Goal: Transaction & Acquisition: Purchase product/service

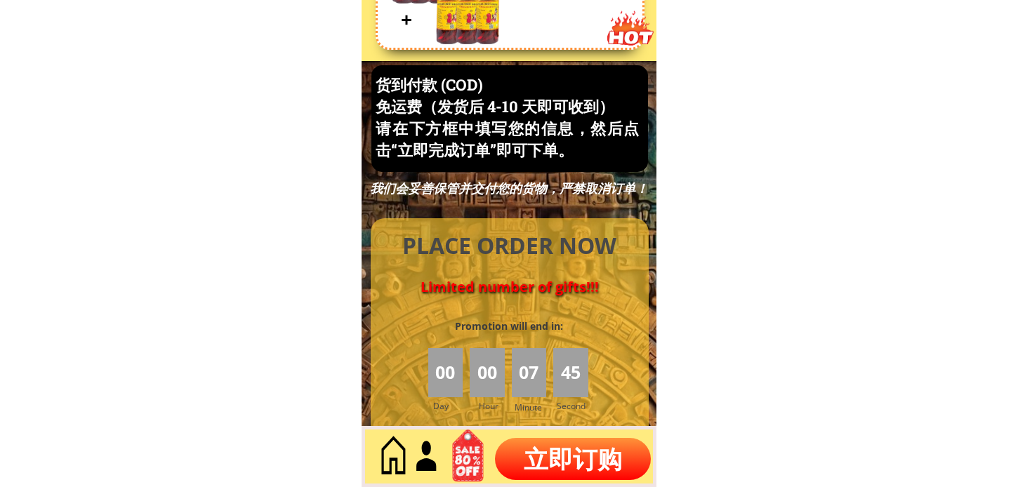
scroll to position [6006, 0]
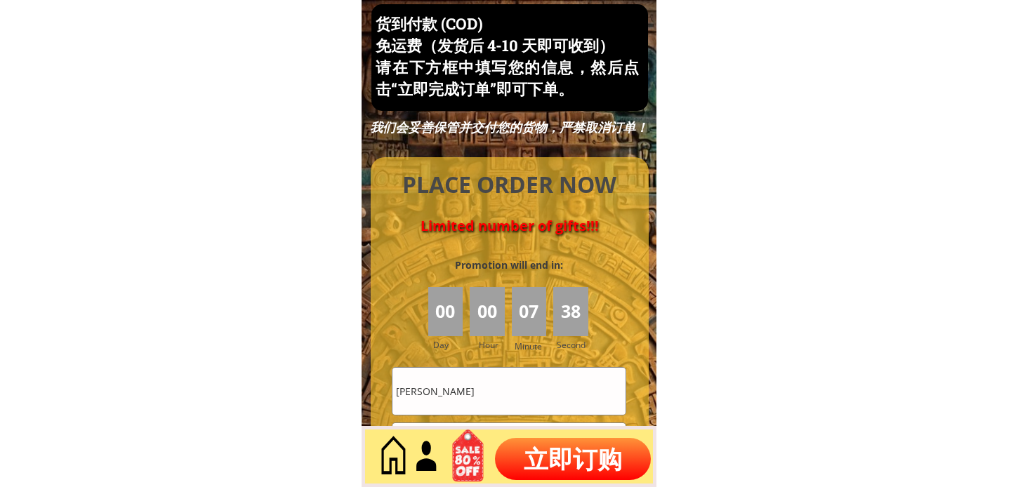
click at [559, 464] on p "立即订购" at bounding box center [573, 459] width 156 height 42
click at [499, 397] on input "[PERSON_NAME]" at bounding box center [509, 391] width 233 height 47
paste input "How SIEW MAY"
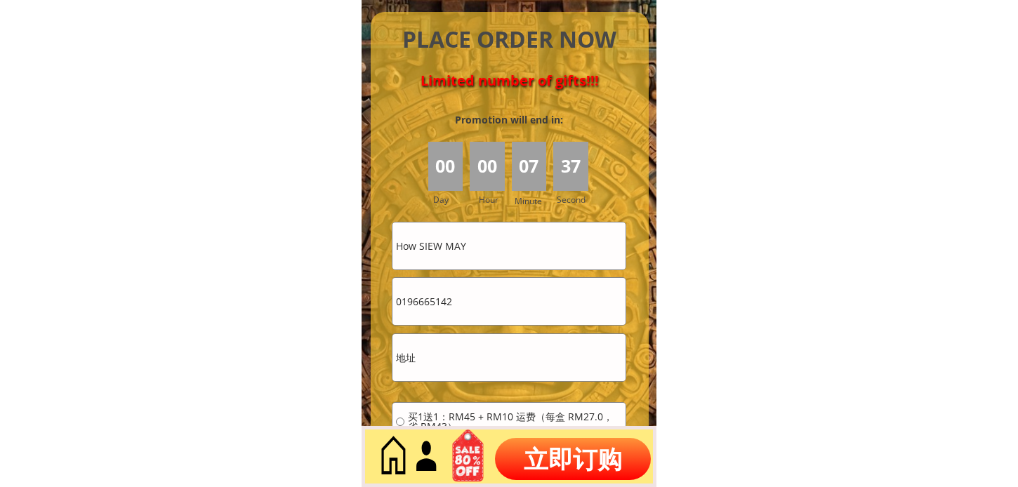
scroll to position [6162, 0]
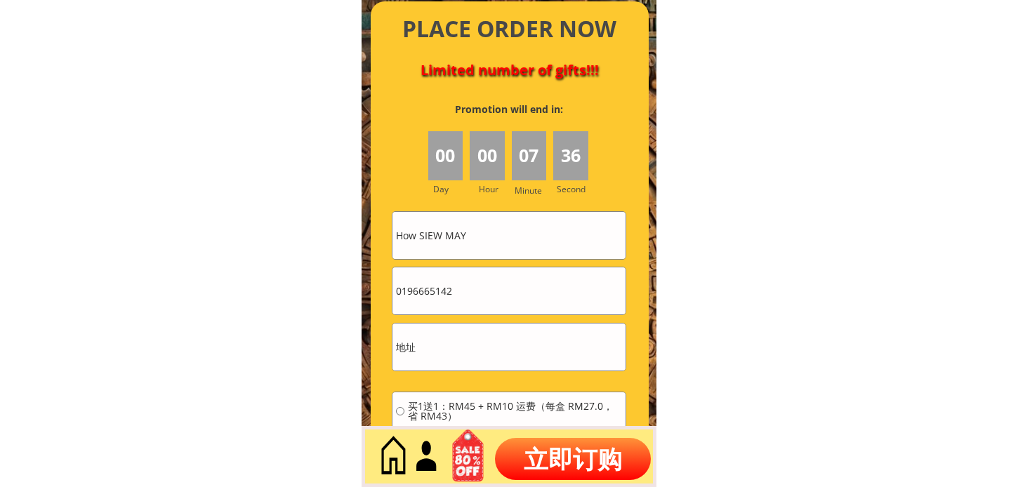
type input "How SIEW MAY"
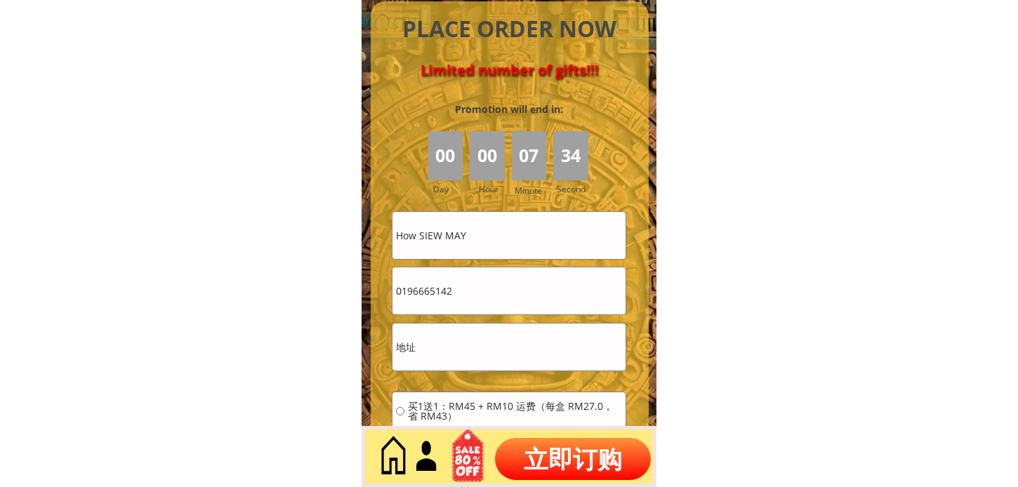
click at [555, 294] on input "0196665142" at bounding box center [509, 291] width 233 height 47
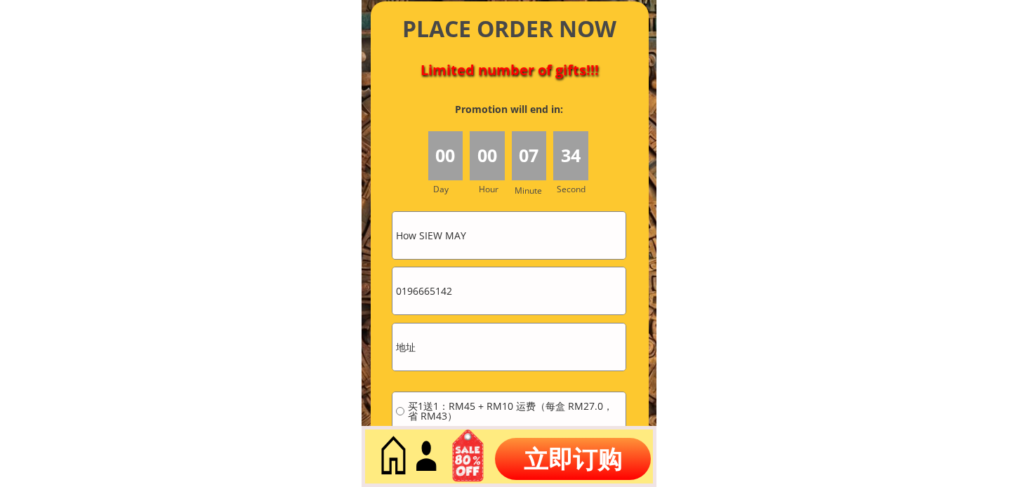
paste input "29809168"
type input "0129809168"
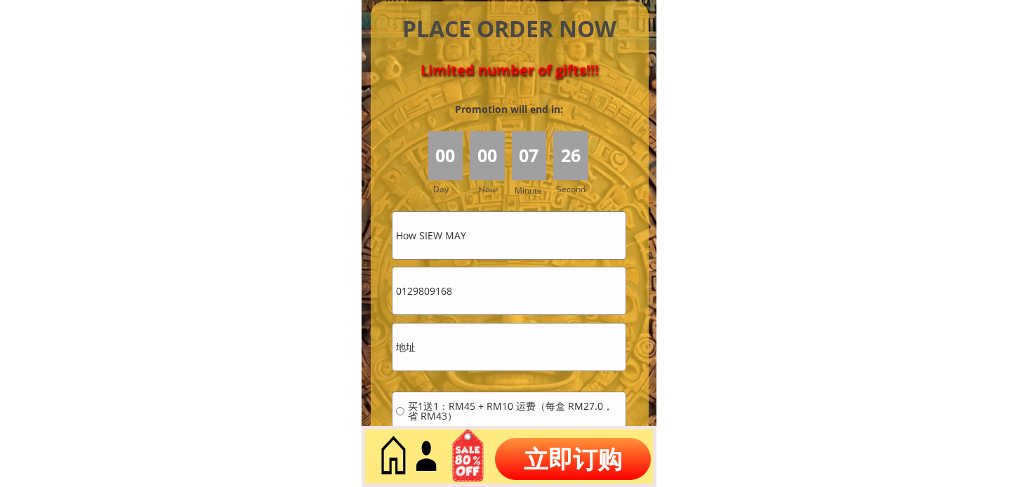
click at [515, 342] on input "text" at bounding box center [509, 347] width 233 height 47
paste input "[GEOGRAPHIC_DATA]"
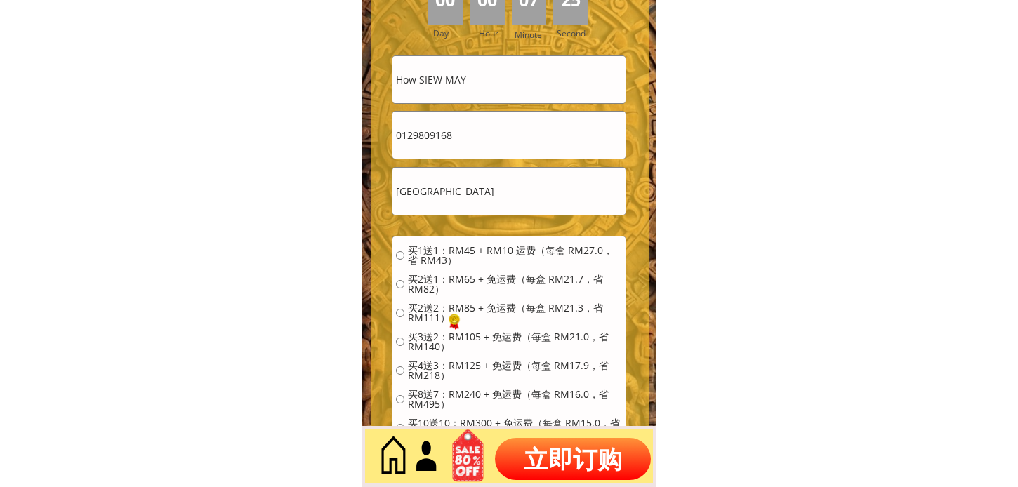
type input "[GEOGRAPHIC_DATA]"
click at [470, 291] on span "买2送1：RM65 + 免运费（每盒 RM21.7，省 RM82）" at bounding box center [515, 285] width 214 height 20
radio input "true"
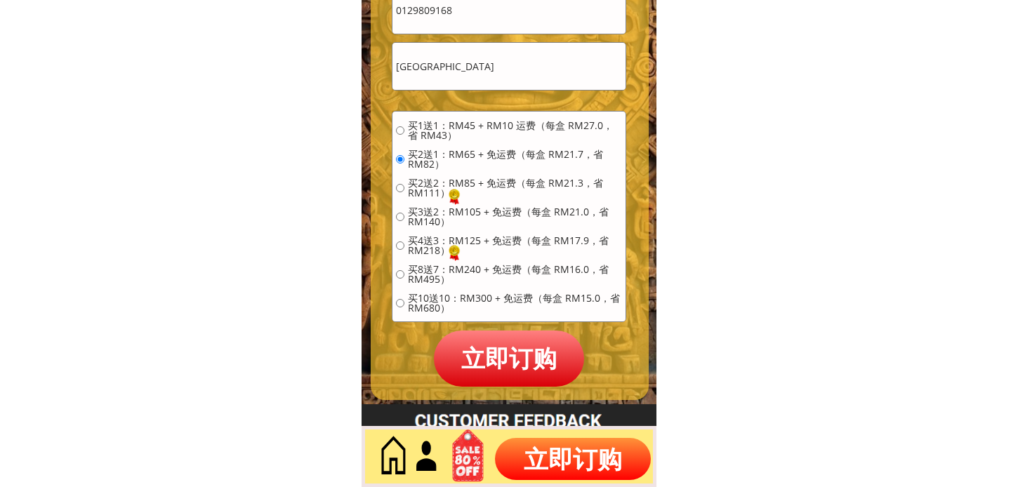
scroll to position [6474, 0]
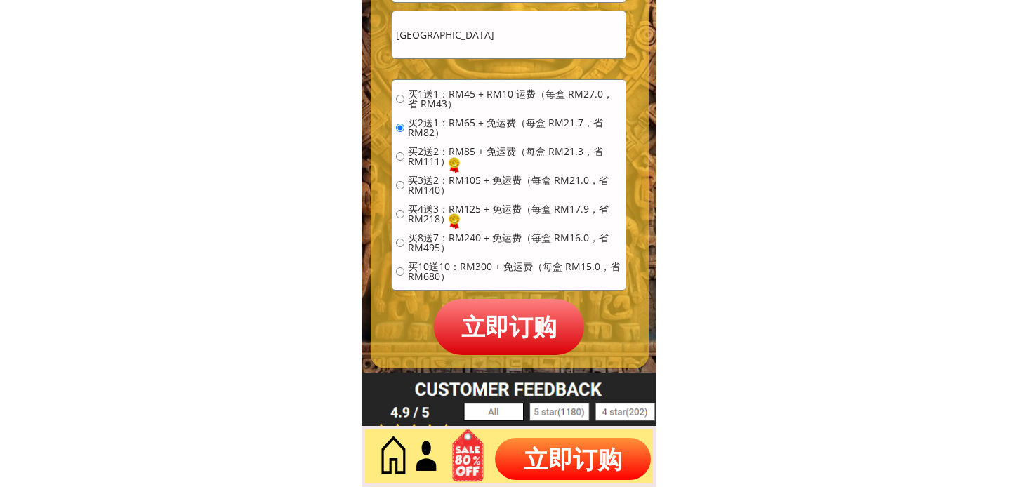
click at [525, 317] on p "立即订购" at bounding box center [509, 326] width 150 height 55
